Goal: Obtain resource: Download file/media

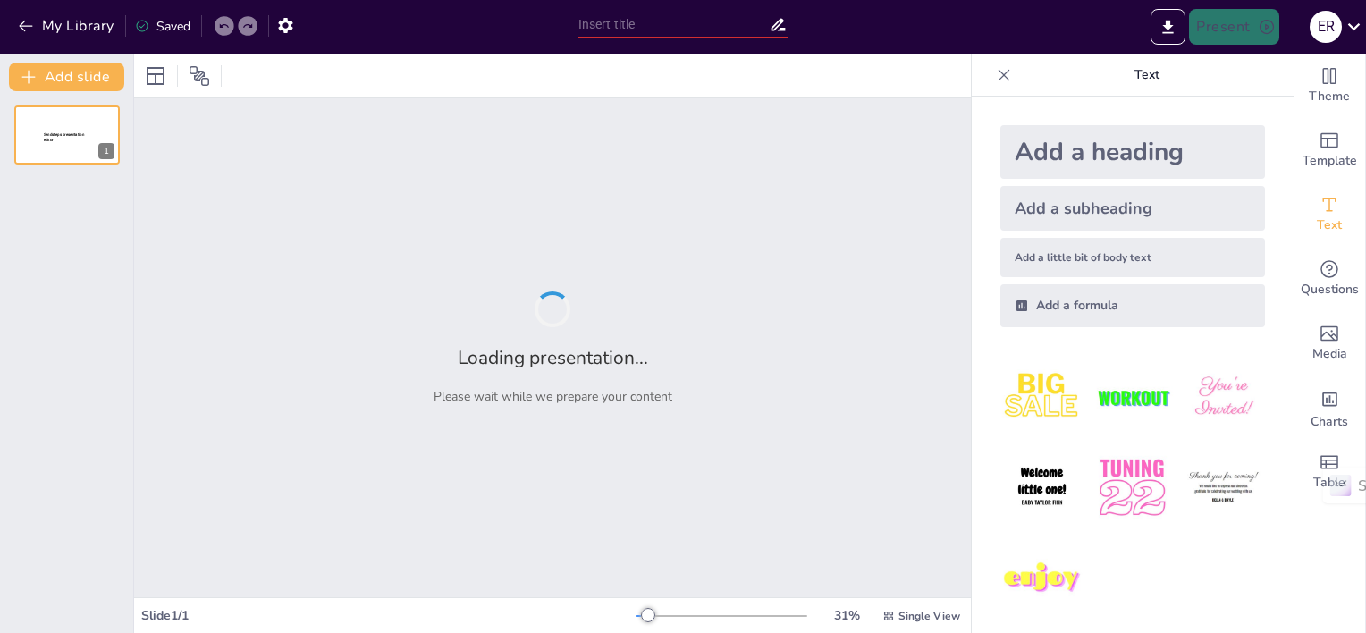
type input "EduScrum: Un Enfoque Ágil para la Mejora Continua en la Enseñanza"
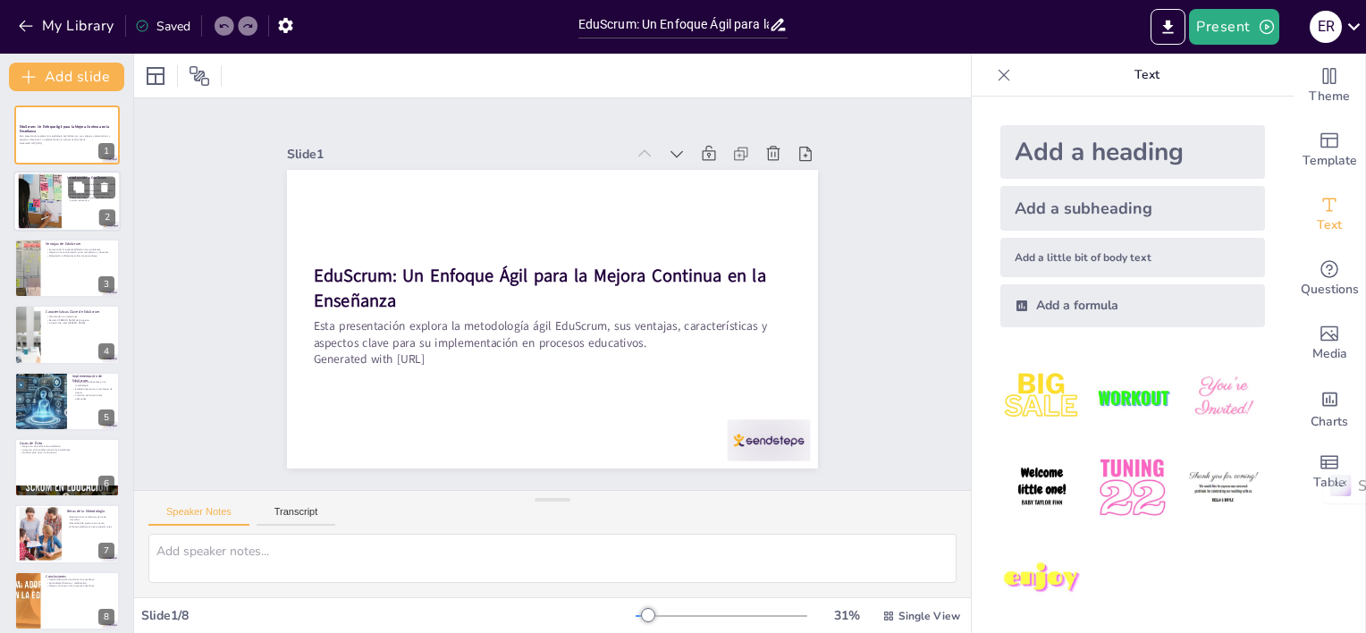
click at [42, 193] on div at bounding box center [40, 201] width 82 height 55
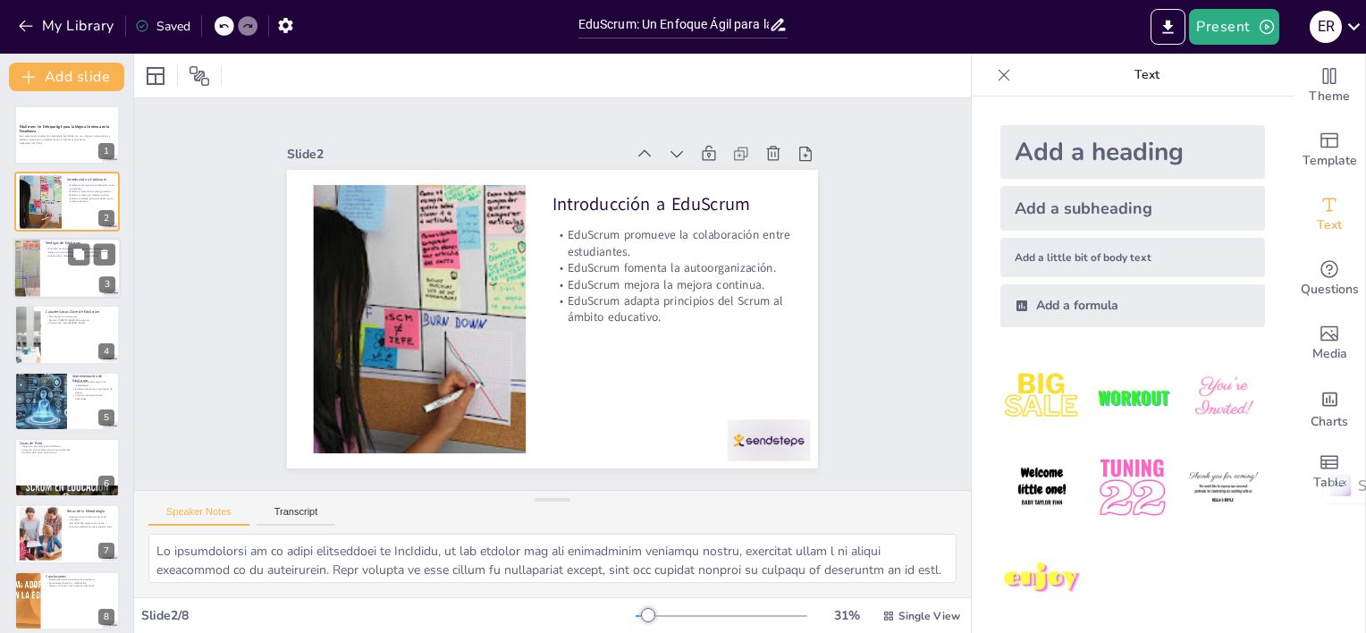
click at [55, 258] on div at bounding box center [66, 268] width 107 height 61
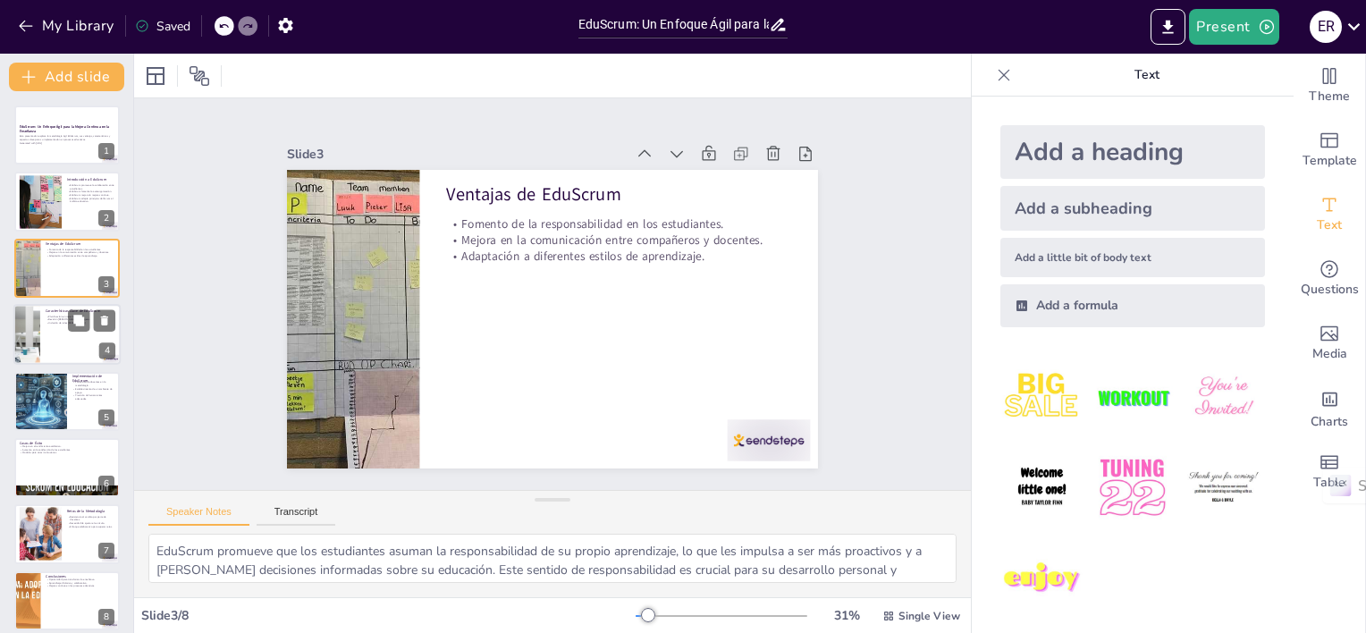
click at [55, 342] on div at bounding box center [66, 334] width 107 height 61
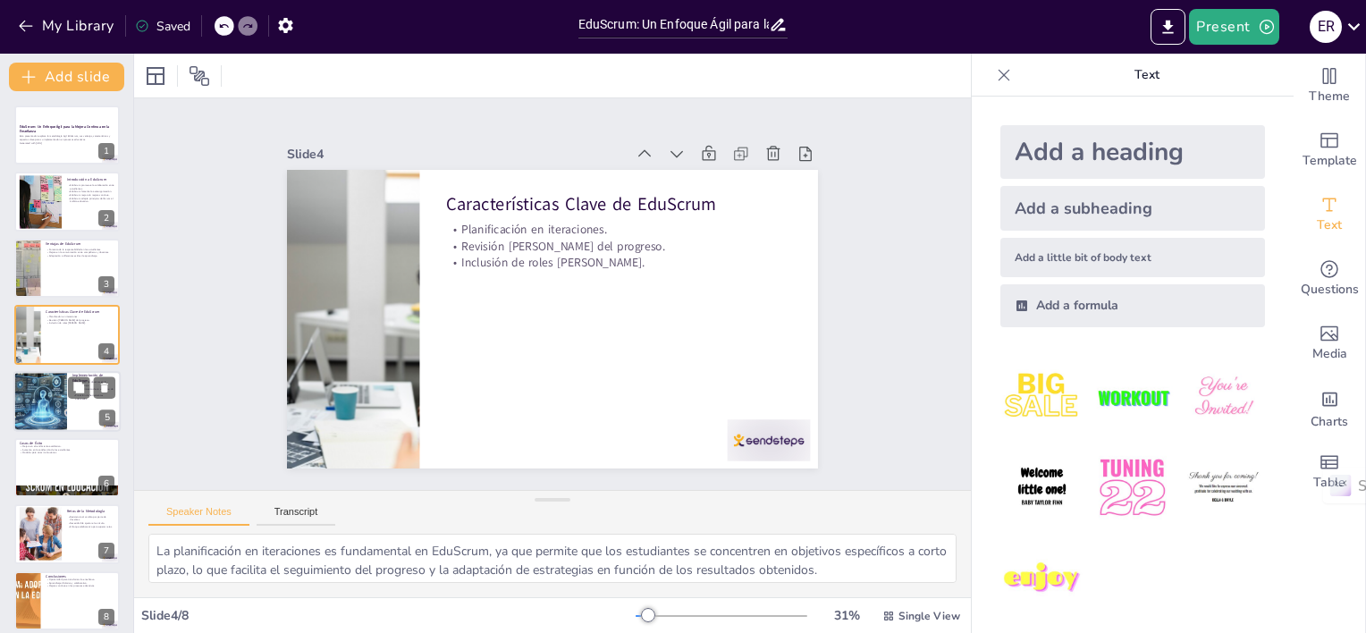
click at [43, 402] on div at bounding box center [40, 401] width 107 height 61
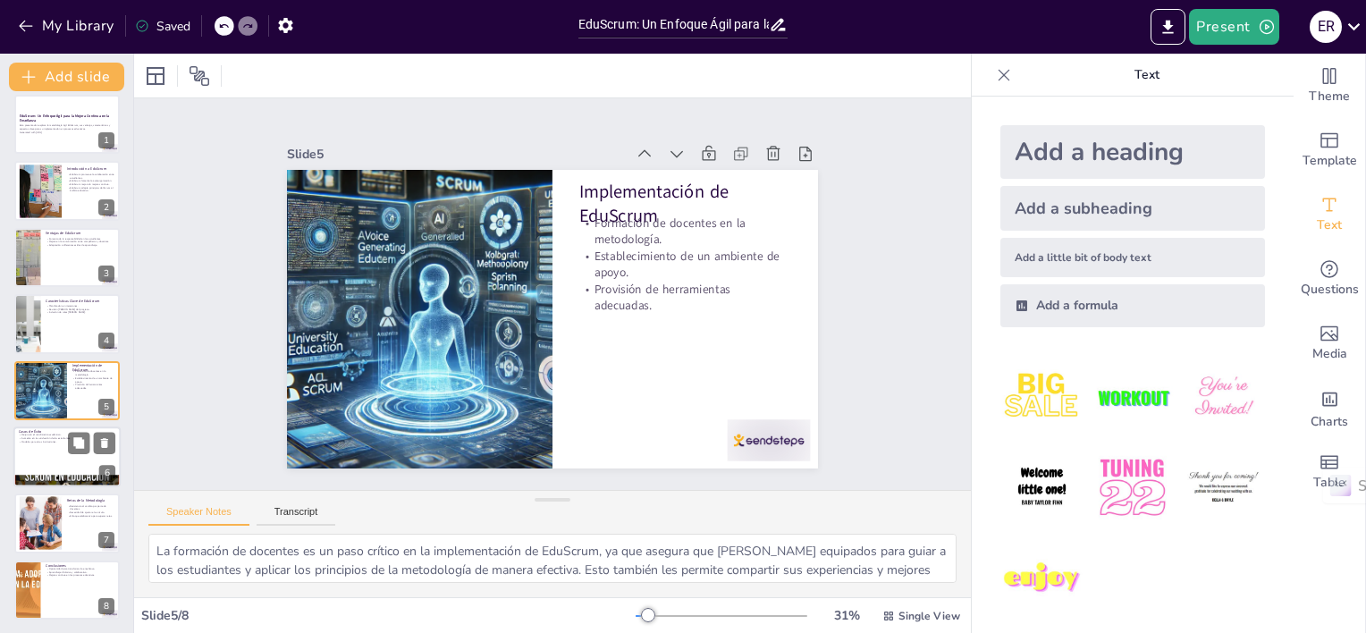
click at [50, 451] on div at bounding box center [66, 456] width 107 height 61
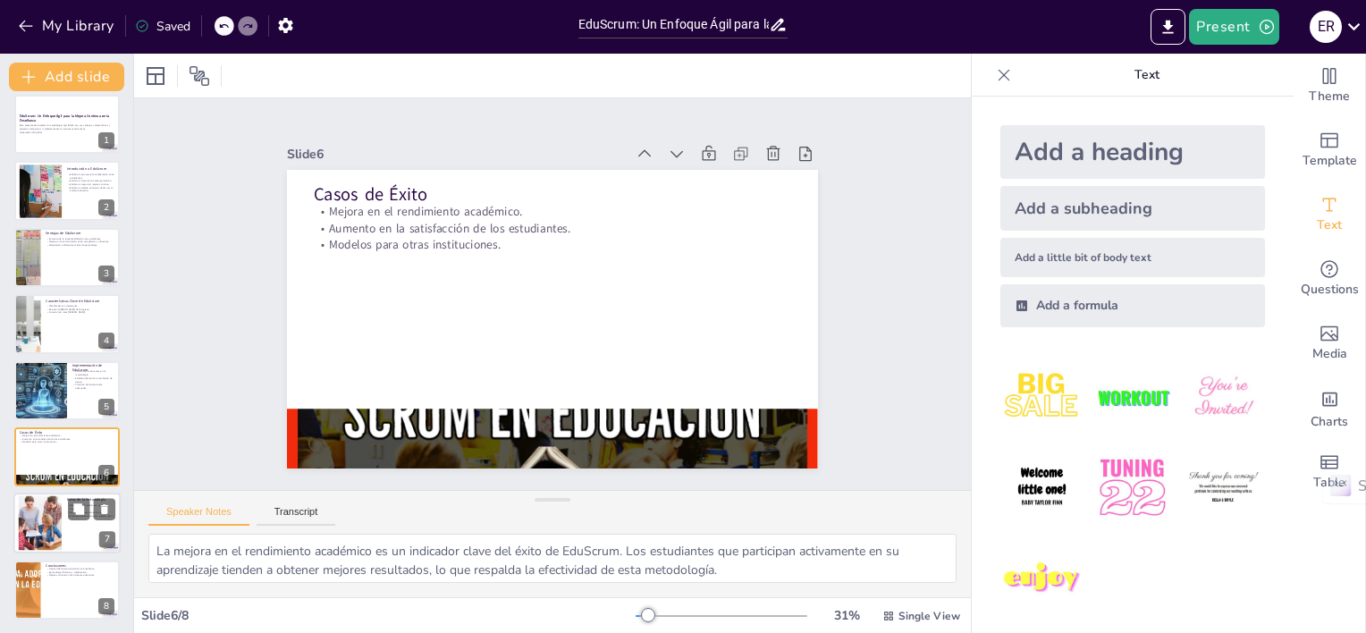
click at [46, 522] on div at bounding box center [40, 523] width 109 height 55
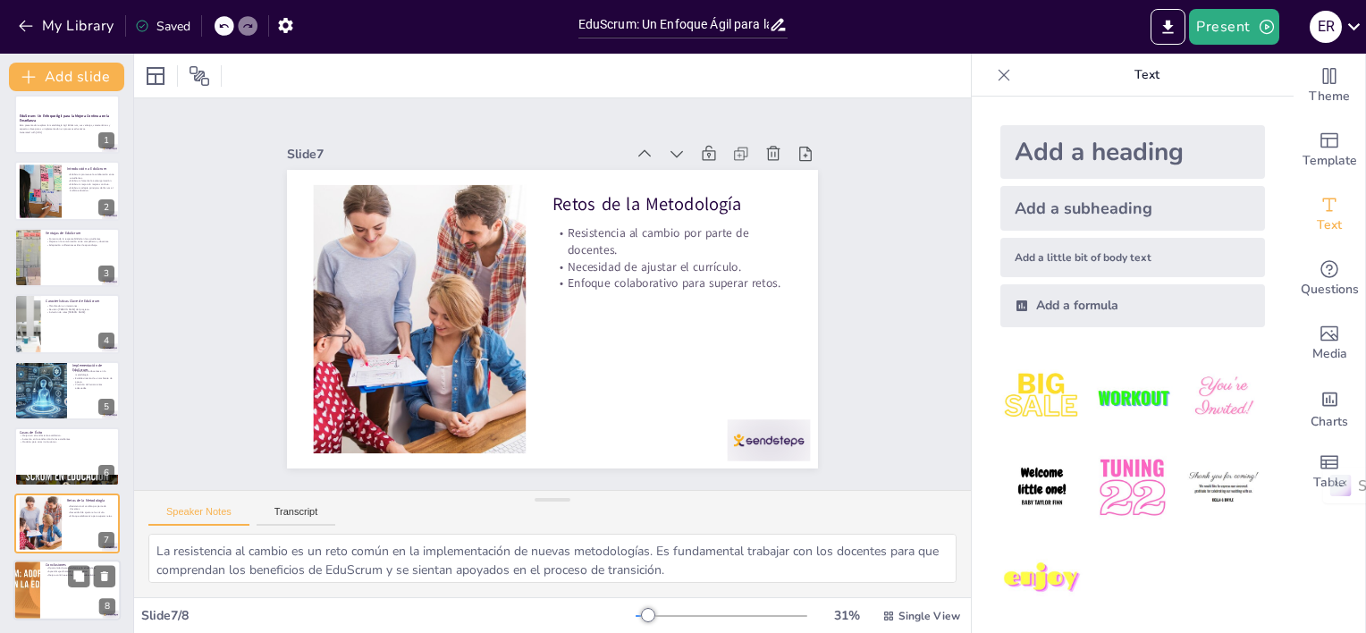
click at [46, 575] on p "Mejora continua en los procesos educativos." at bounding box center [81, 575] width 70 height 4
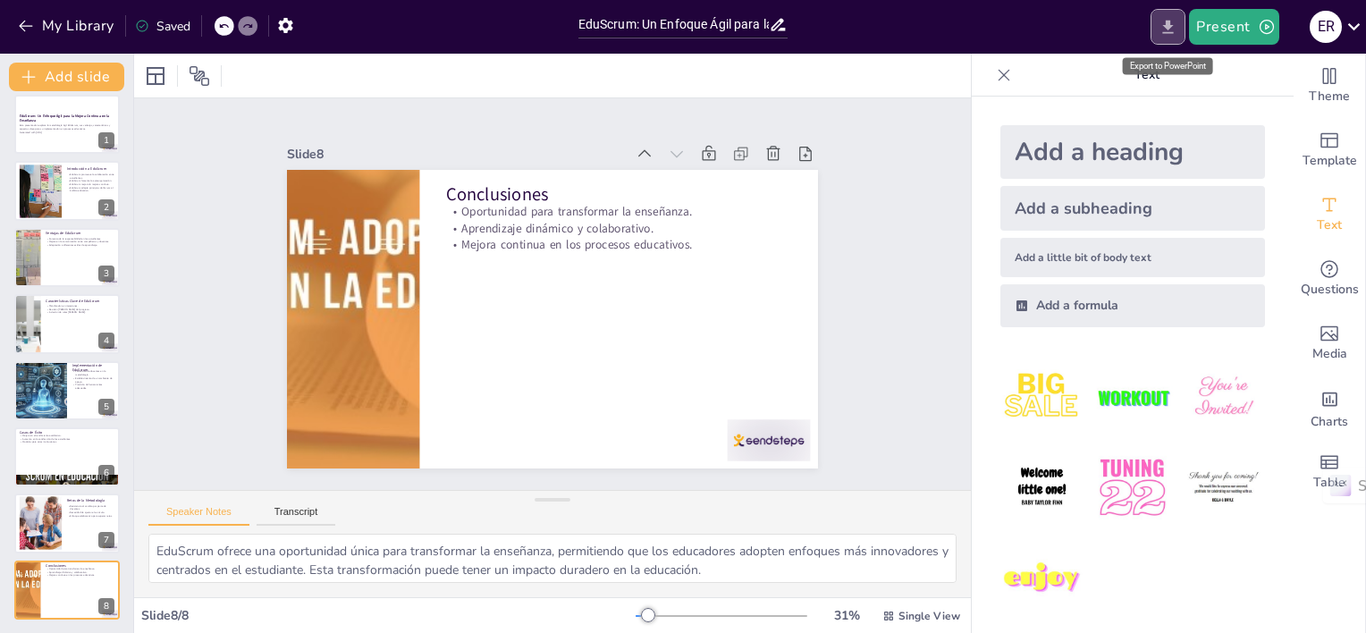
click at [1166, 30] on icon "Export to PowerPoint" at bounding box center [1168, 27] width 19 height 19
click at [50, 502] on div at bounding box center [40, 523] width 109 height 55
type textarea "La resistencia al cambio es un reto común en la implementación de nuevas metodo…"
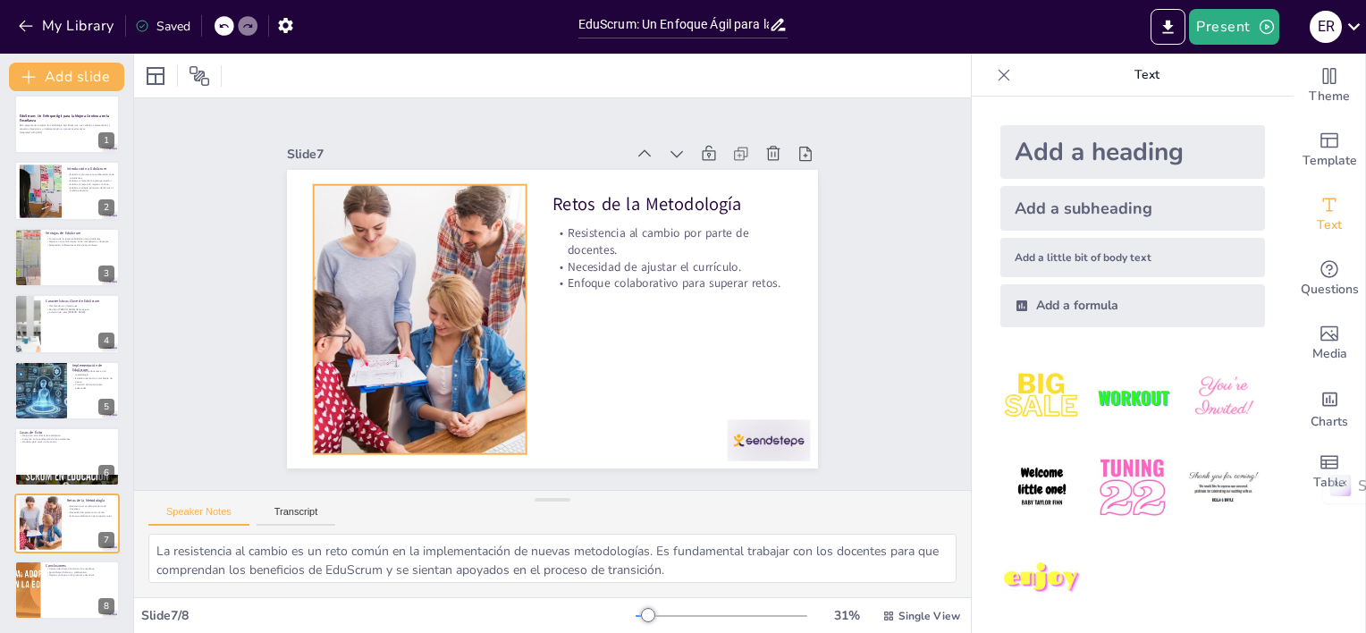
click at [397, 310] on div at bounding box center [488, 175] width 422 height 595
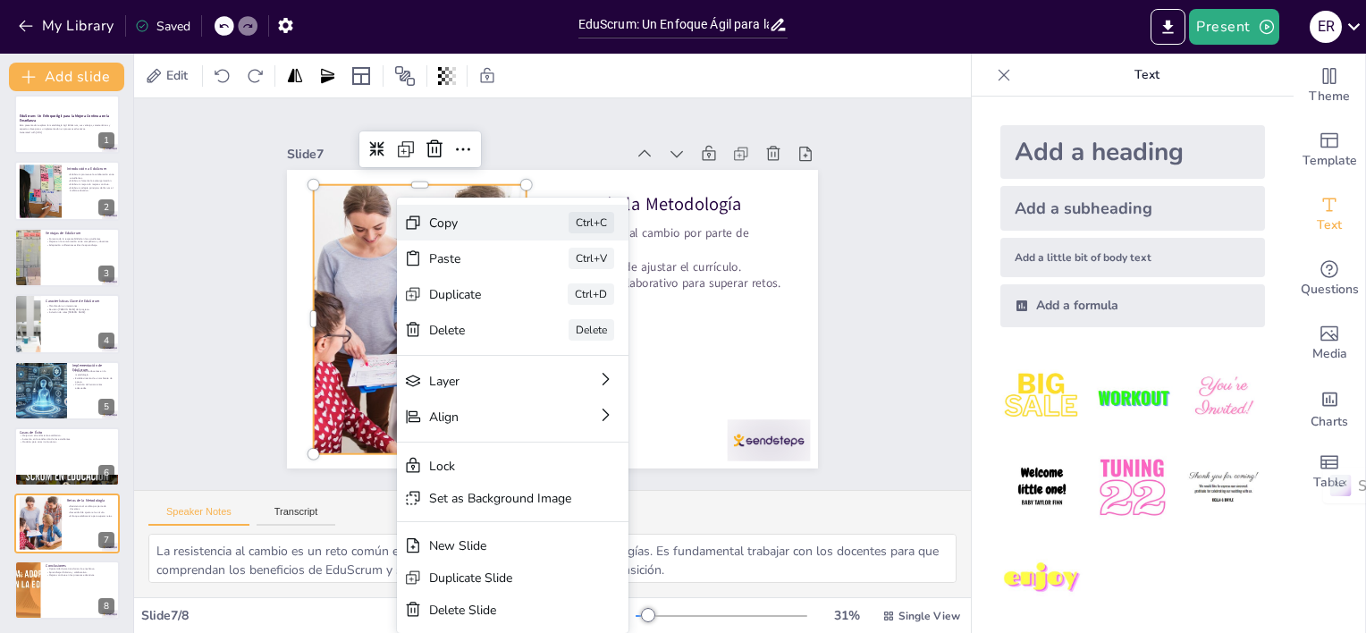
click at [574, 222] on div "Copy" at bounding box center [603, 259] width 59 height 86
